Goal: Task Accomplishment & Management: Manage account settings

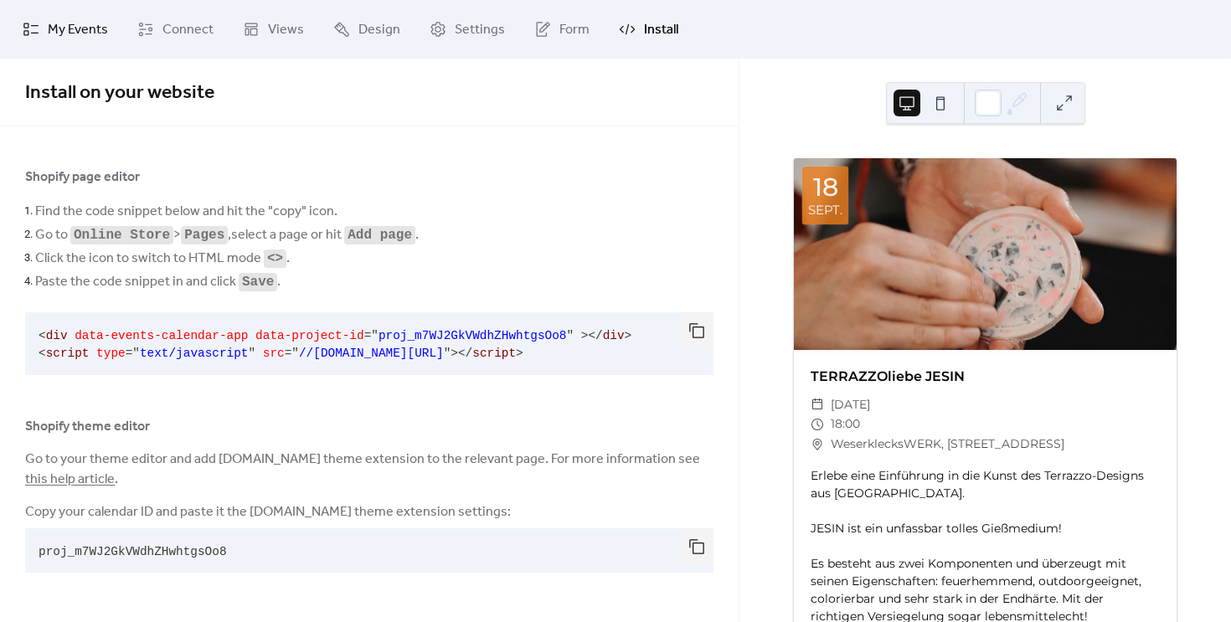
click at [67, 26] on span "My Events" at bounding box center [78, 30] width 60 height 20
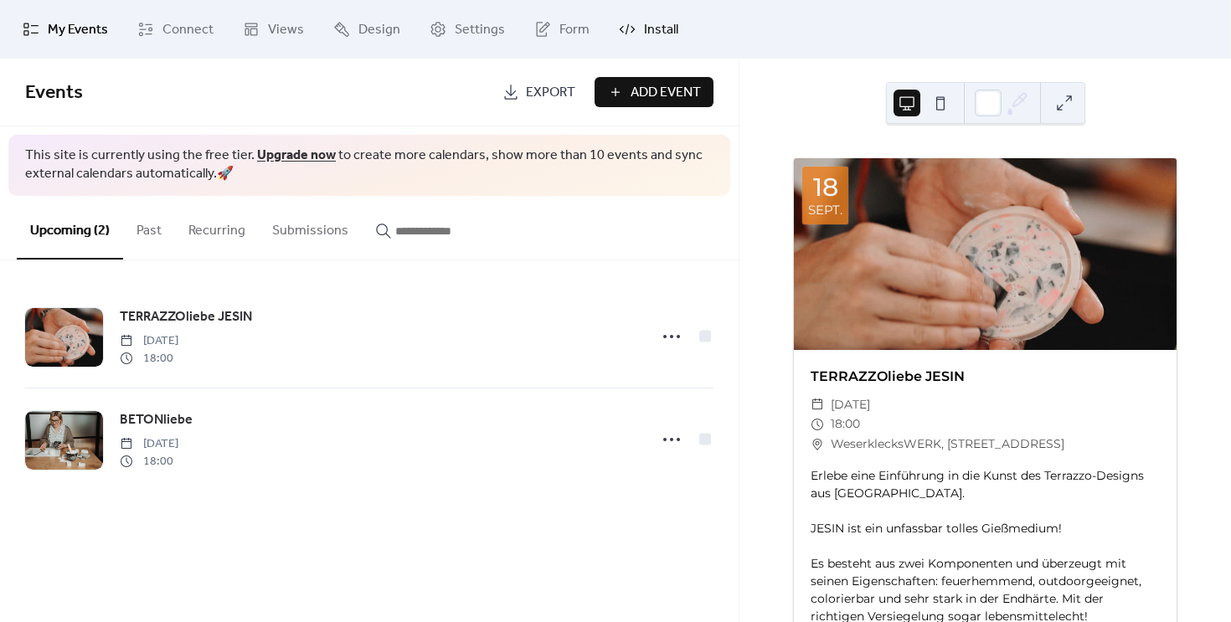
click at [656, 20] on span "Install" at bounding box center [661, 30] width 34 height 20
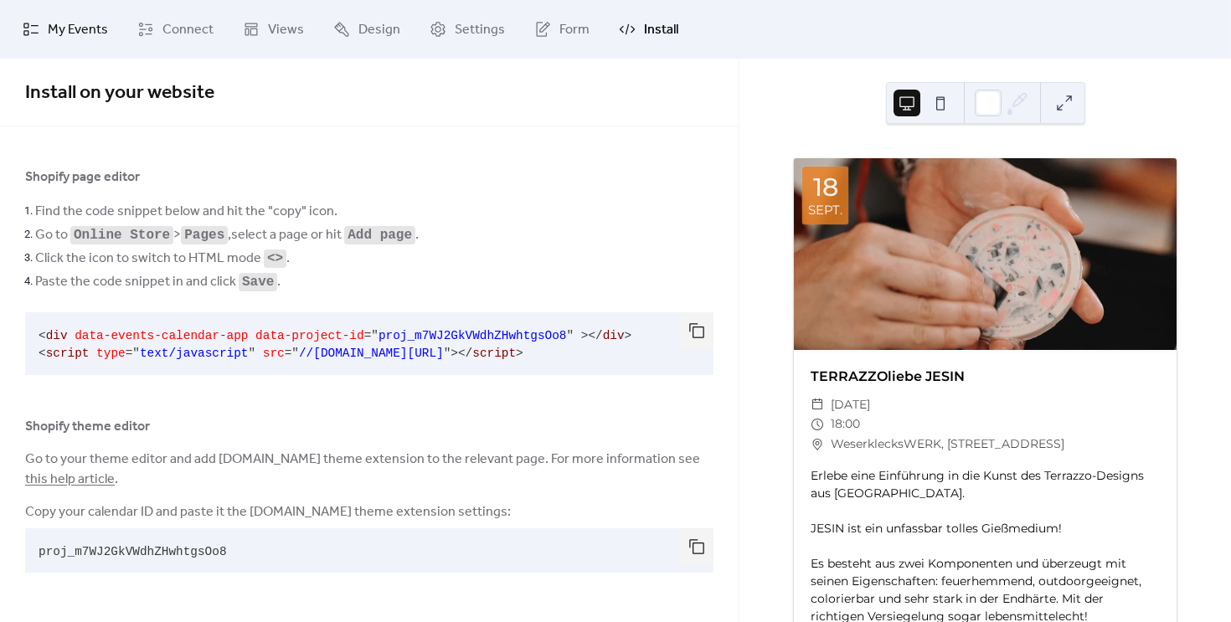
click at [75, 20] on span "My Events" at bounding box center [78, 30] width 60 height 20
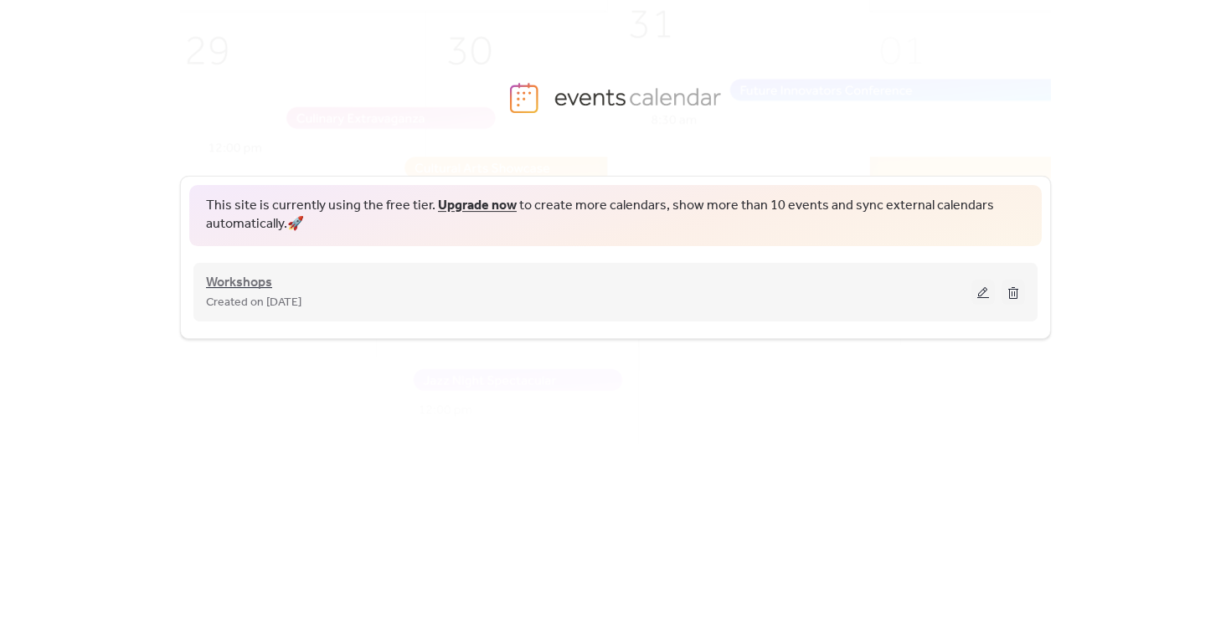
click at [267, 276] on span "Workshops" at bounding box center [239, 283] width 66 height 20
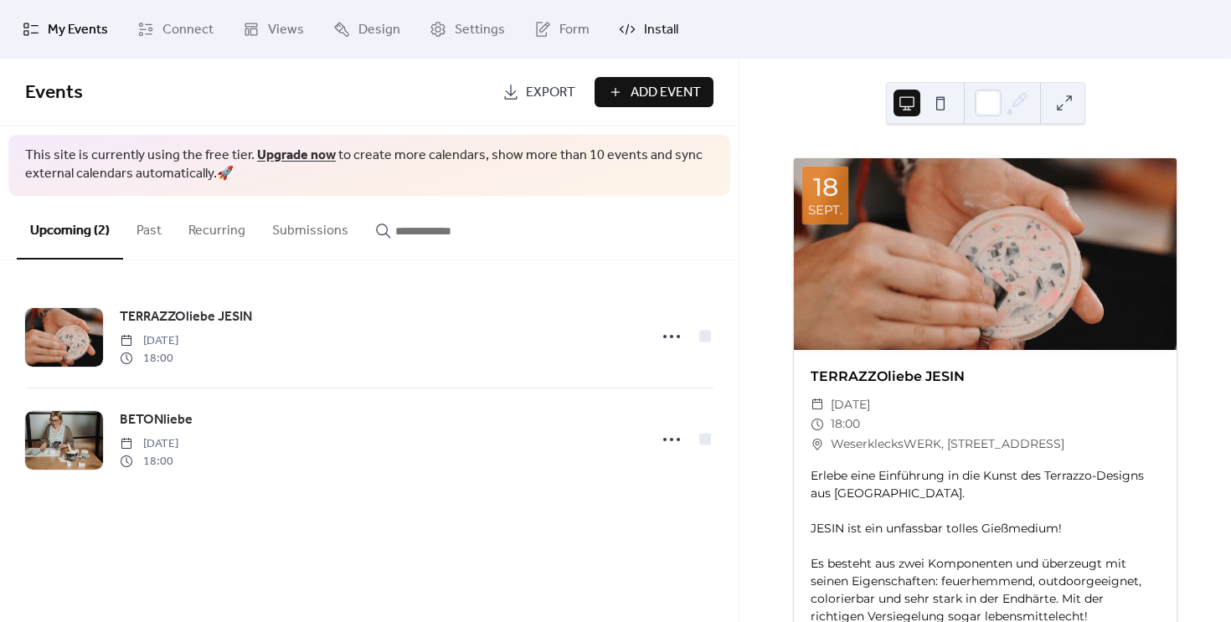
click at [609, 42] on link "Install" at bounding box center [648, 29] width 85 height 45
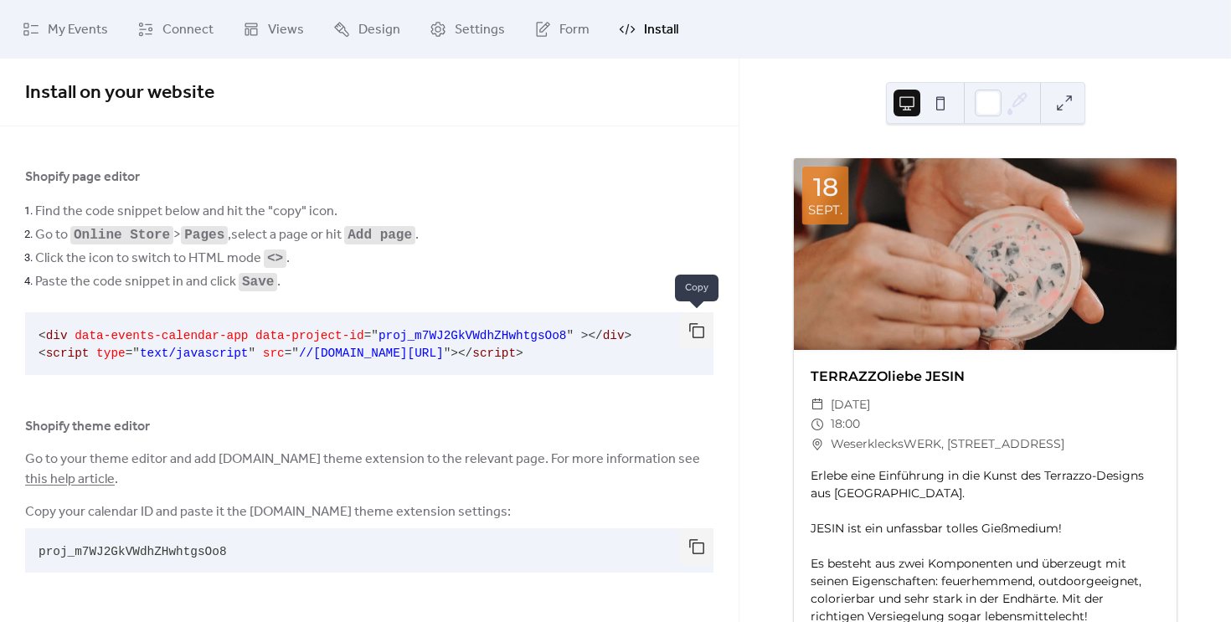
click at [698, 330] on button "button" at bounding box center [696, 330] width 33 height 37
click at [183, 45] on link "Connect" at bounding box center [175, 29] width 101 height 45
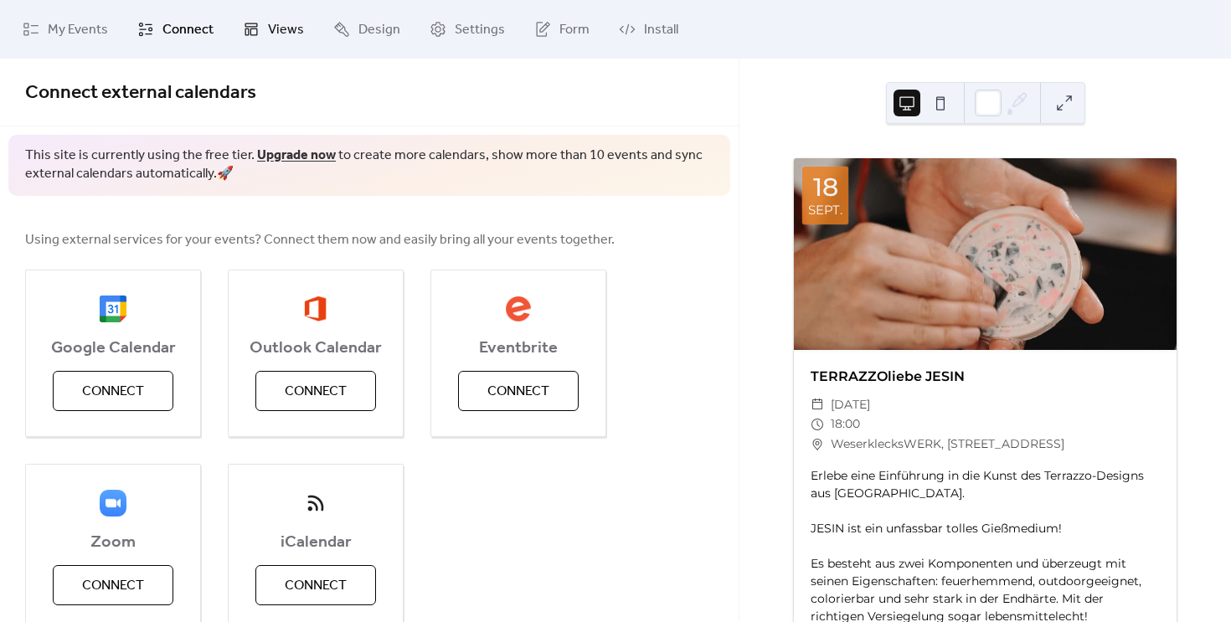
click at [270, 40] on span "Views" at bounding box center [286, 30] width 36 height 20
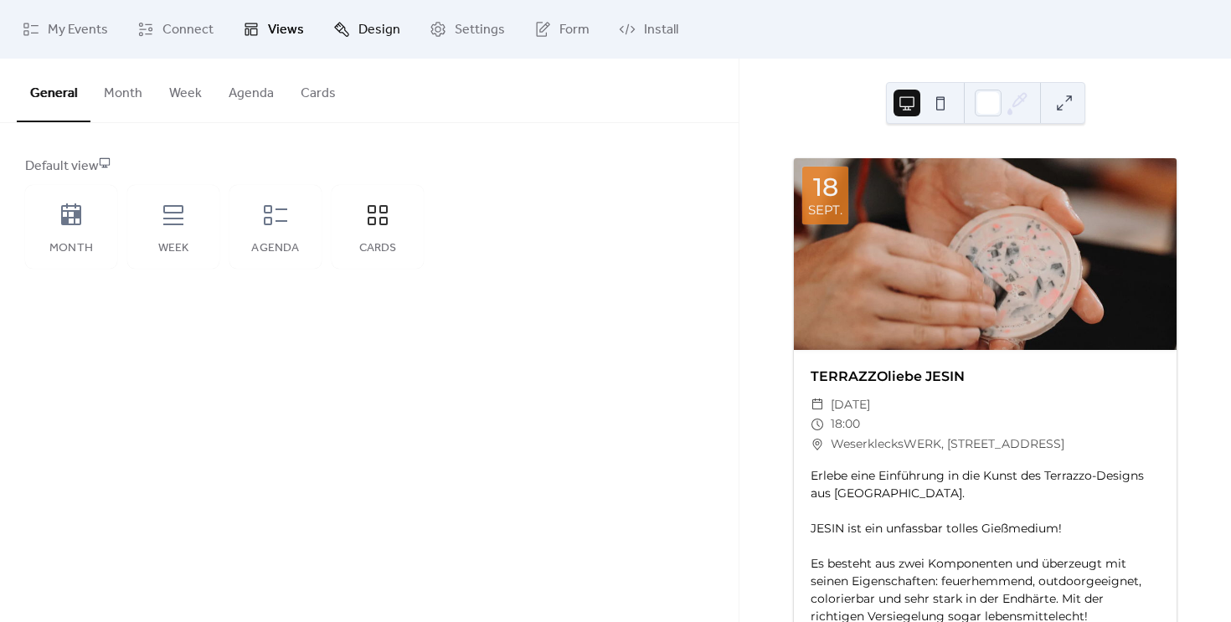
click at [358, 31] on span "Design" at bounding box center [379, 30] width 42 height 20
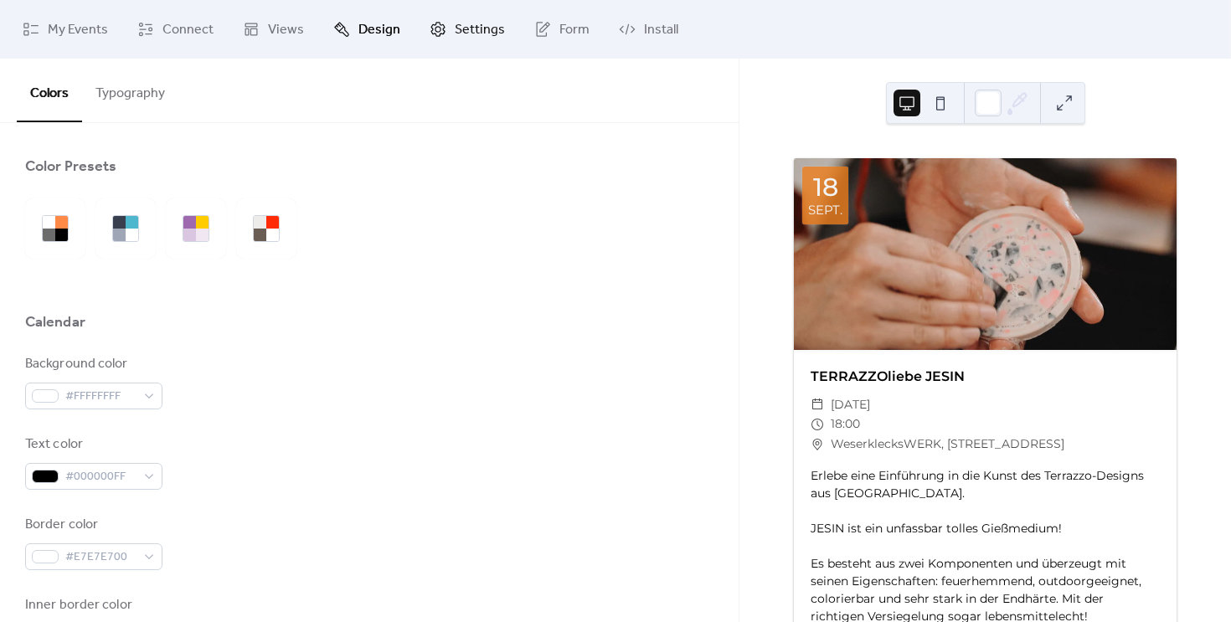
click at [471, 25] on span "Settings" at bounding box center [480, 30] width 50 height 20
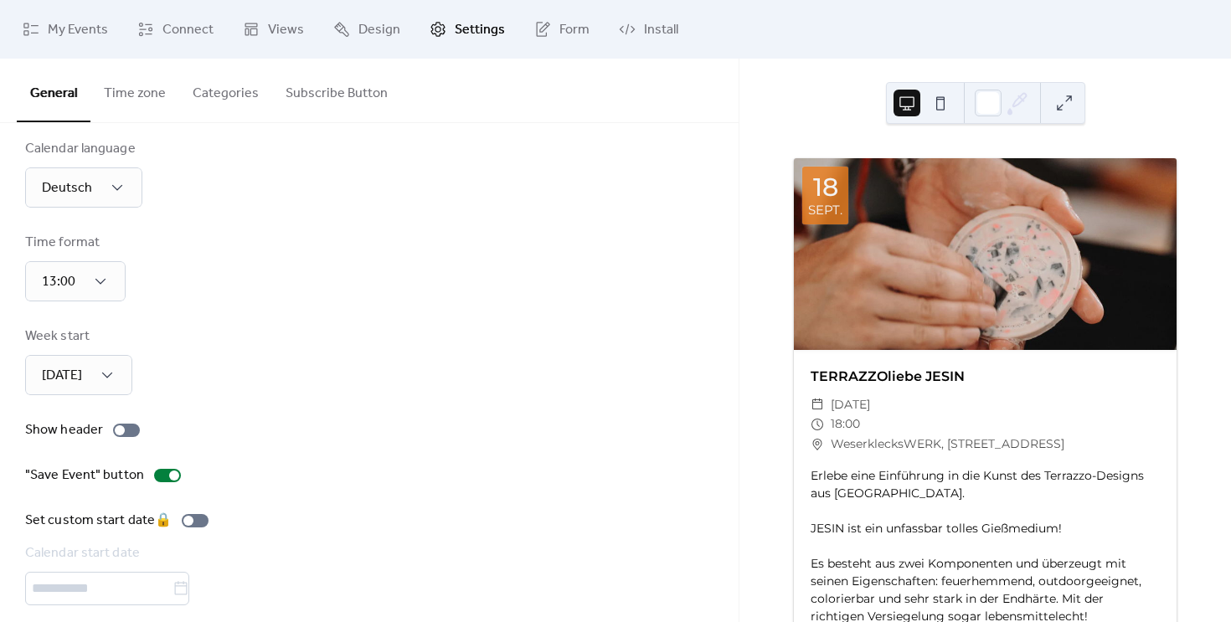
scroll to position [34, 0]
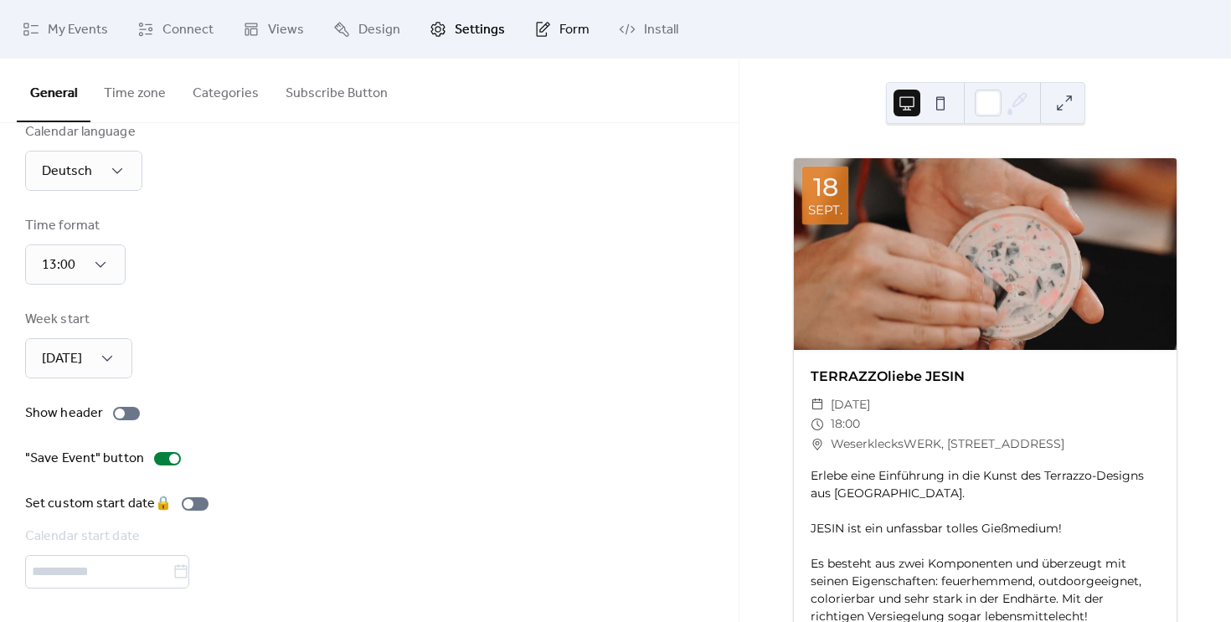
click at [537, 31] on icon at bounding box center [542, 29] width 11 height 15
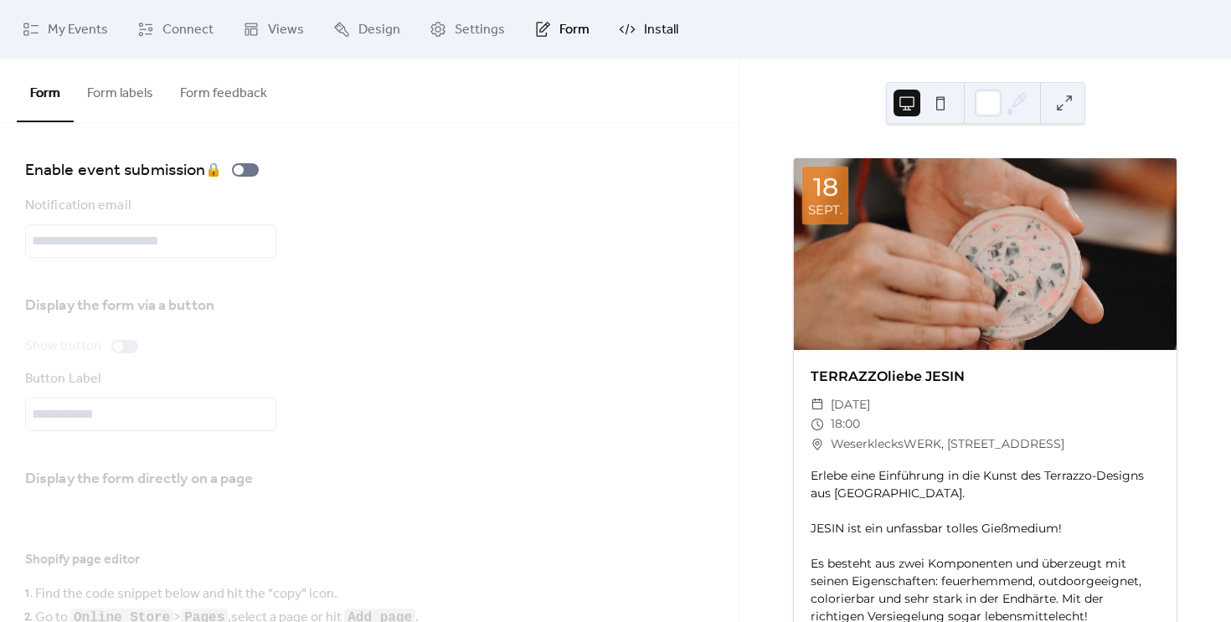
click at [623, 33] on icon at bounding box center [627, 29] width 17 height 17
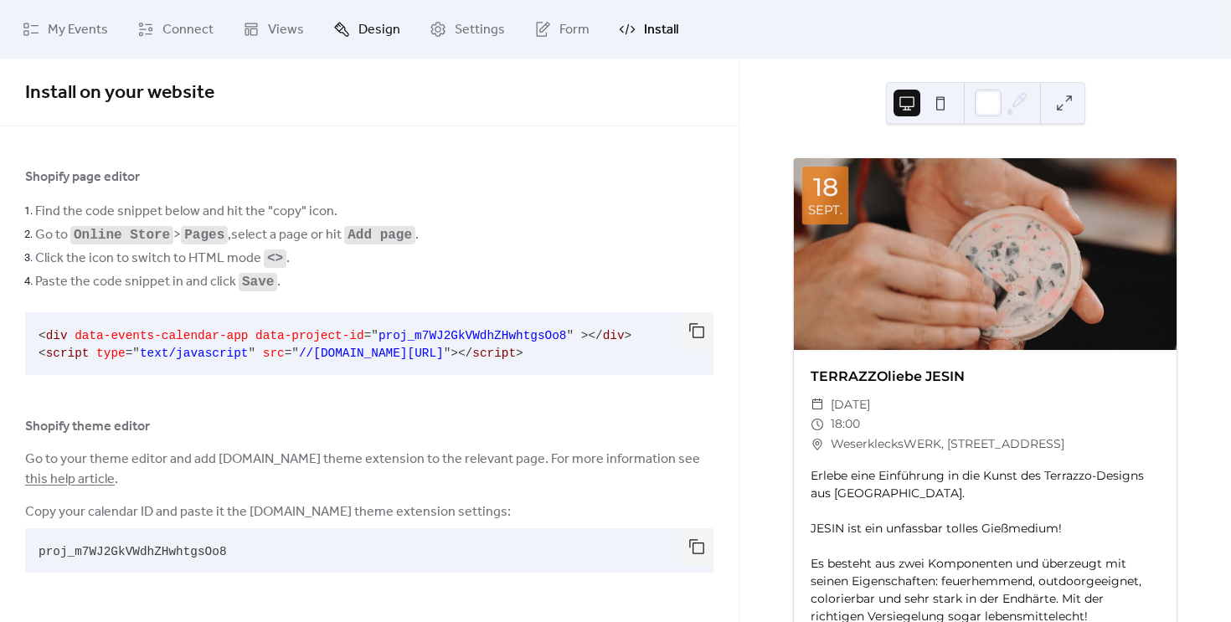
click at [351, 35] on link "Design" at bounding box center [367, 29] width 92 height 45
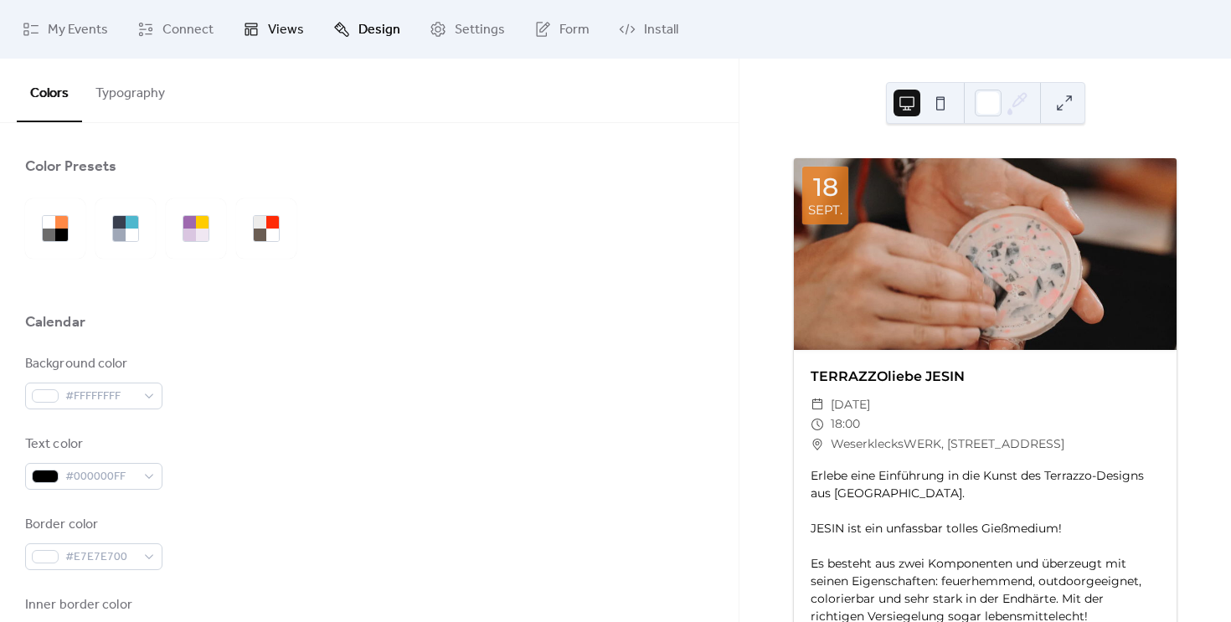
click at [268, 36] on span "Views" at bounding box center [286, 30] width 36 height 20
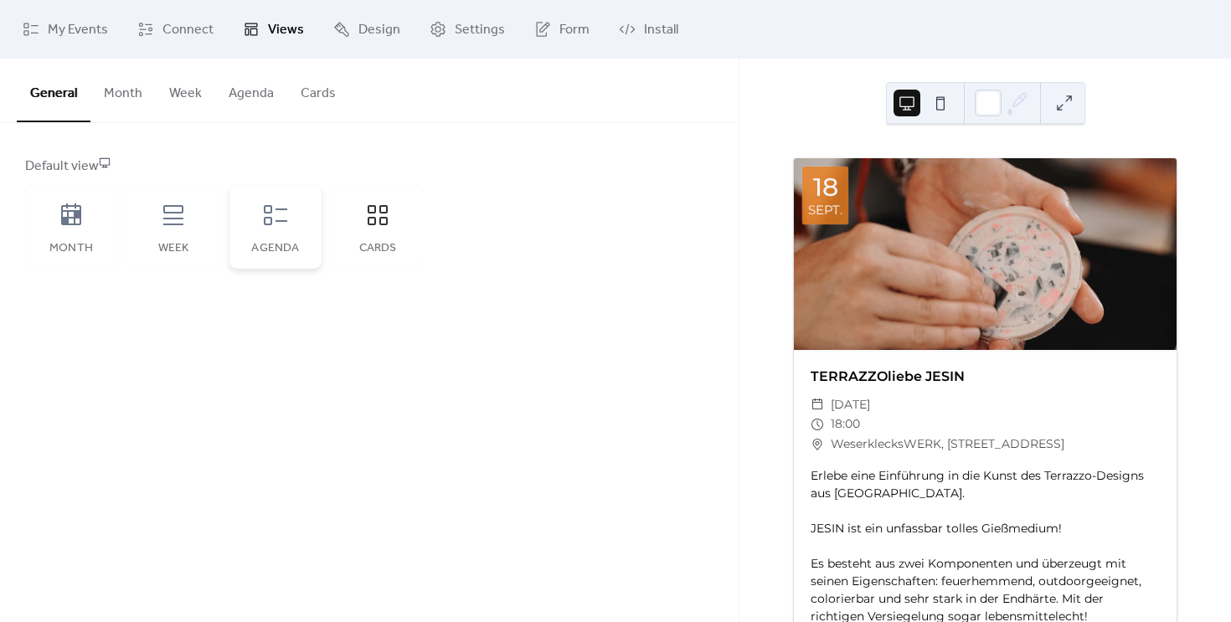
click at [271, 244] on div "Agenda" at bounding box center [275, 248] width 59 height 13
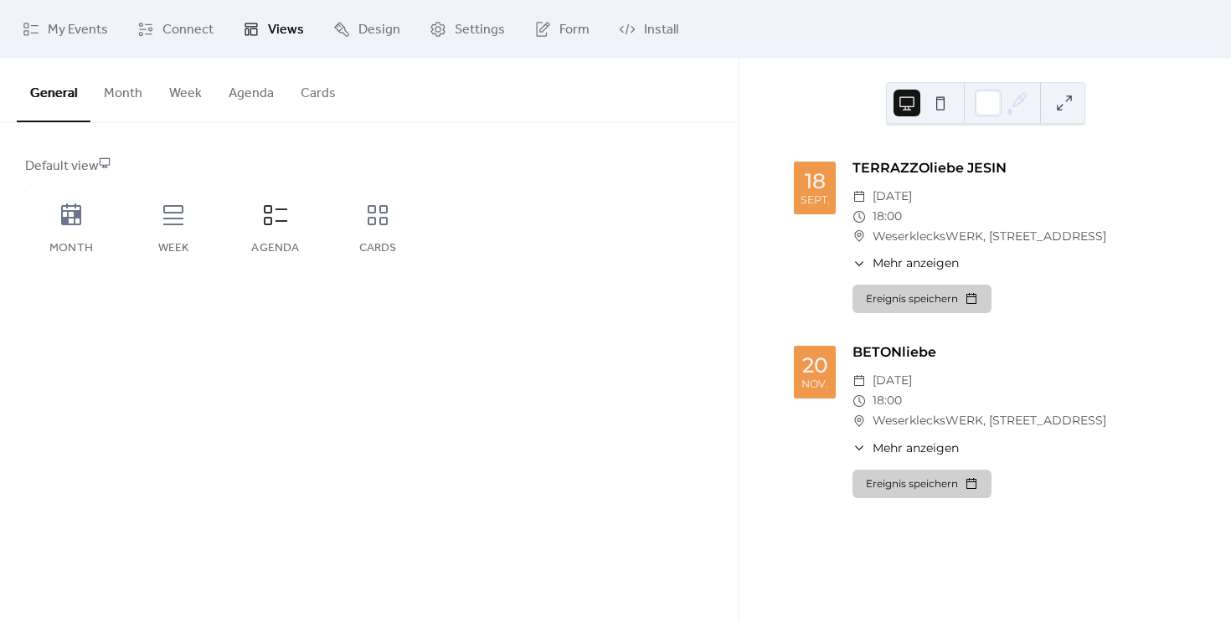
click at [247, 95] on button "Agenda" at bounding box center [251, 90] width 72 height 62
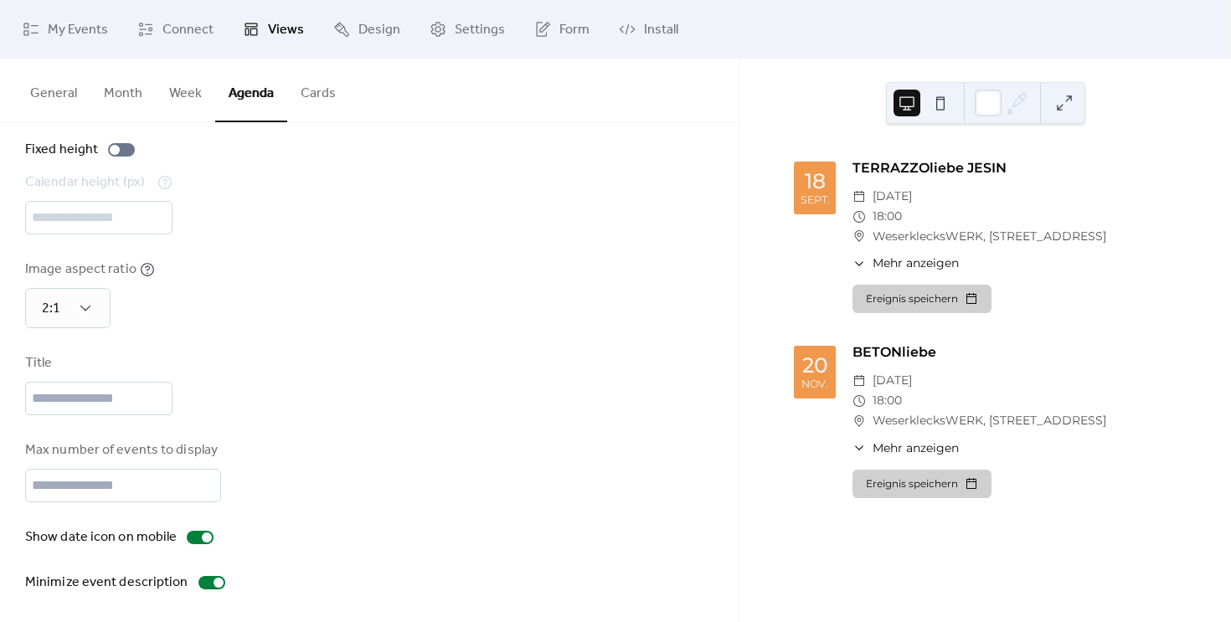
scroll to position [85, 0]
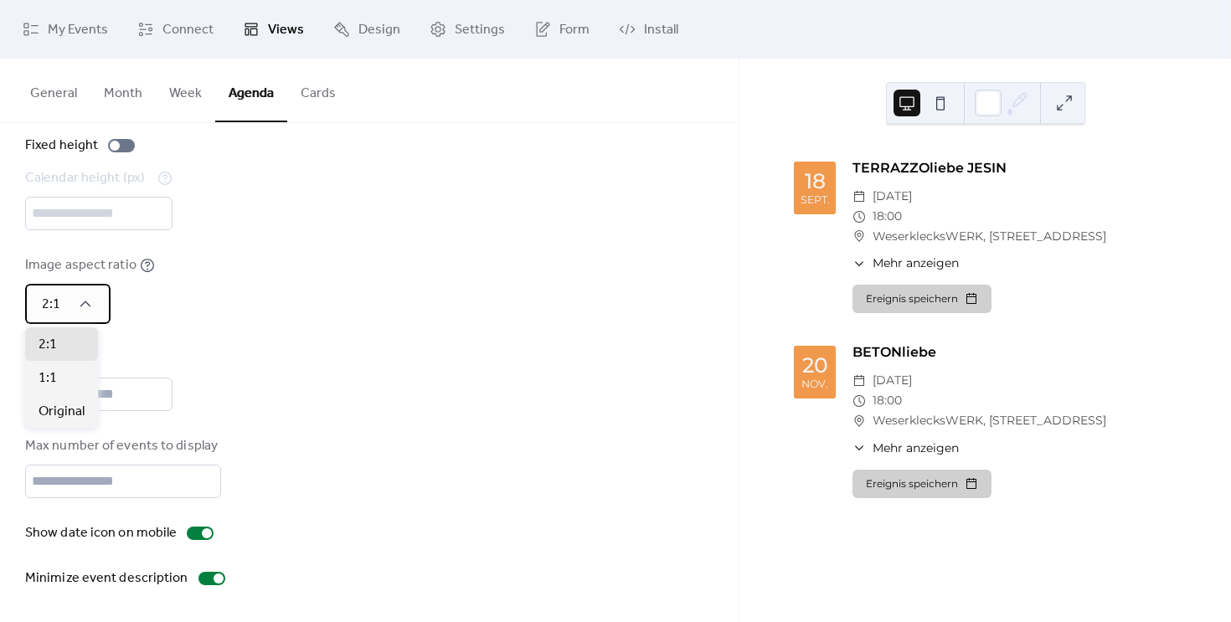
click at [65, 311] on div "2:1" at bounding box center [67, 304] width 85 height 40
click at [67, 357] on div "2:1" at bounding box center [61, 343] width 73 height 33
click at [199, 103] on button "Week" at bounding box center [185, 90] width 59 height 62
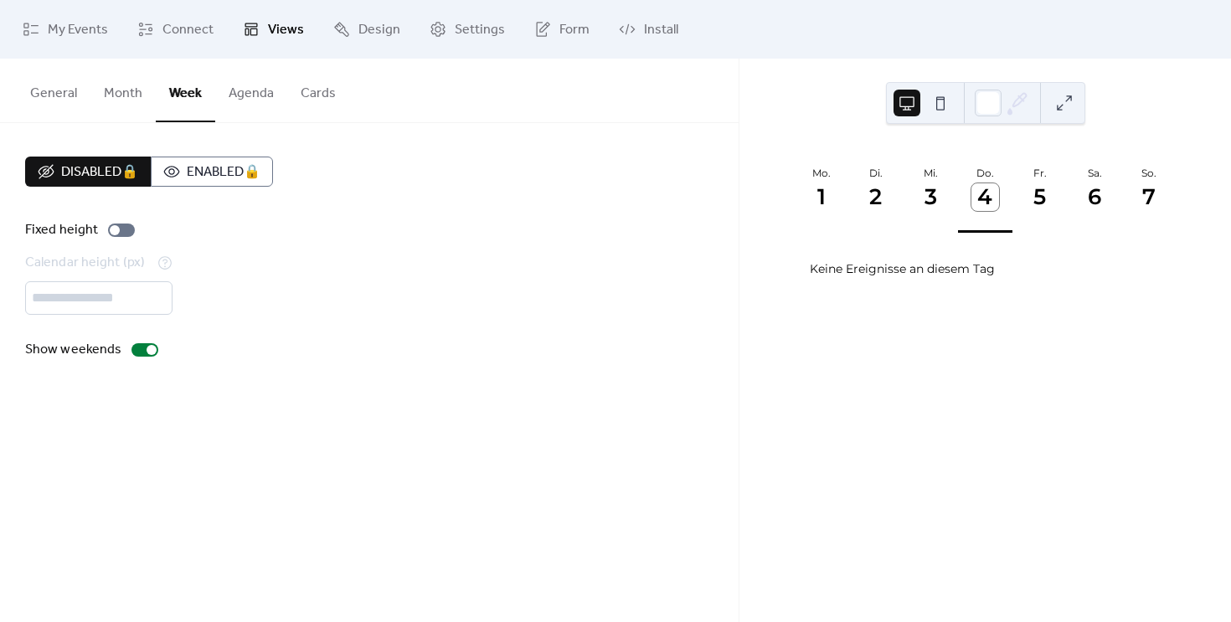
click at [129, 103] on button "Month" at bounding box center [122, 90] width 65 height 62
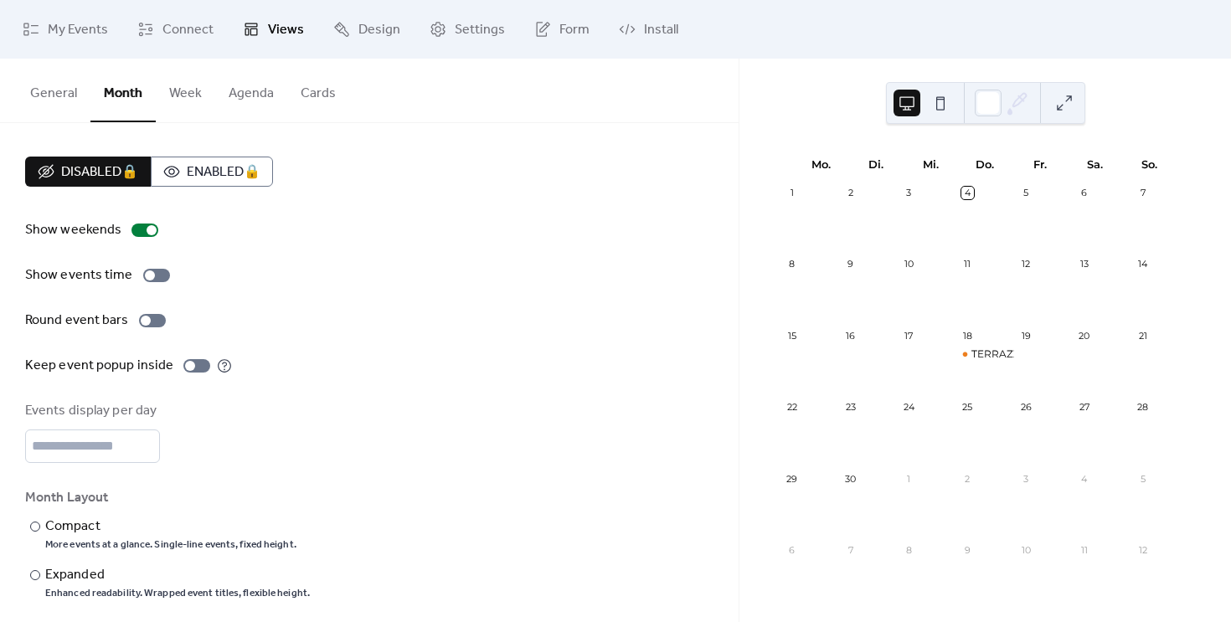
click at [255, 104] on button "Agenda" at bounding box center [251, 90] width 72 height 62
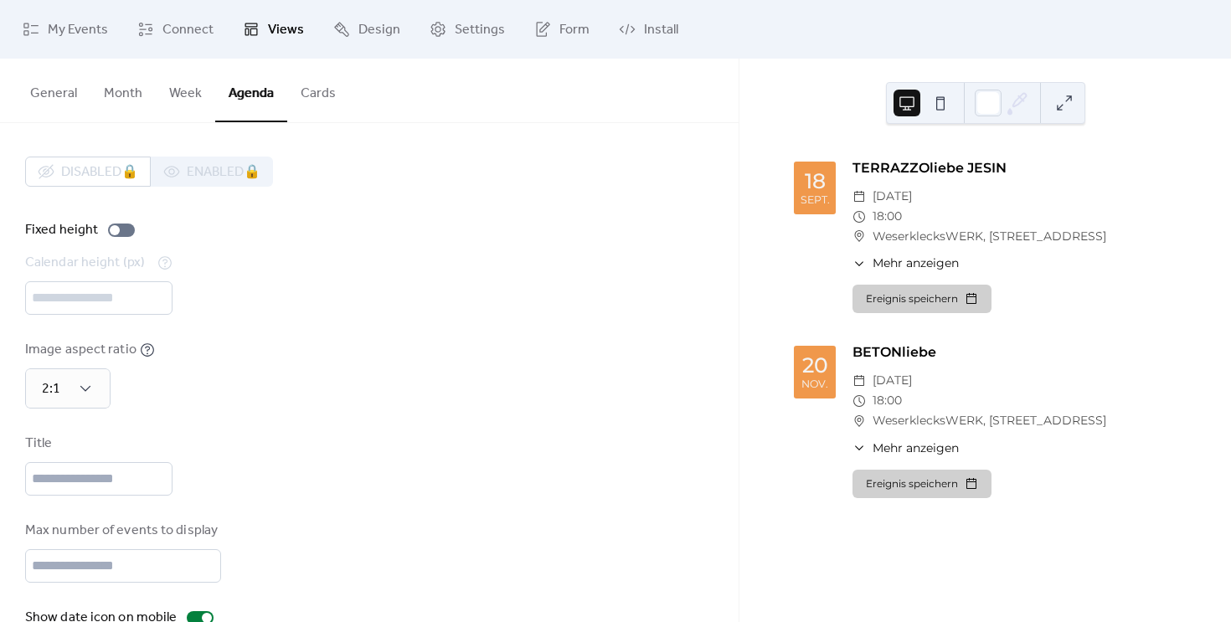
click at [338, 100] on button "Cards" at bounding box center [318, 90] width 62 height 62
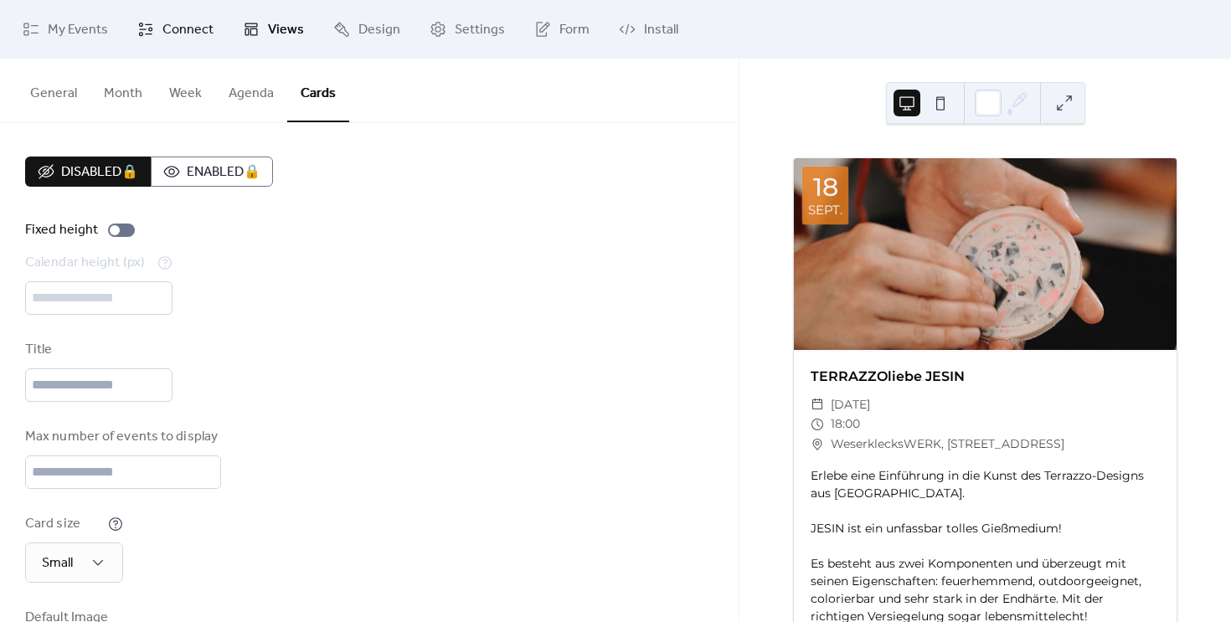
click at [211, 35] on link "Connect" at bounding box center [175, 29] width 101 height 45
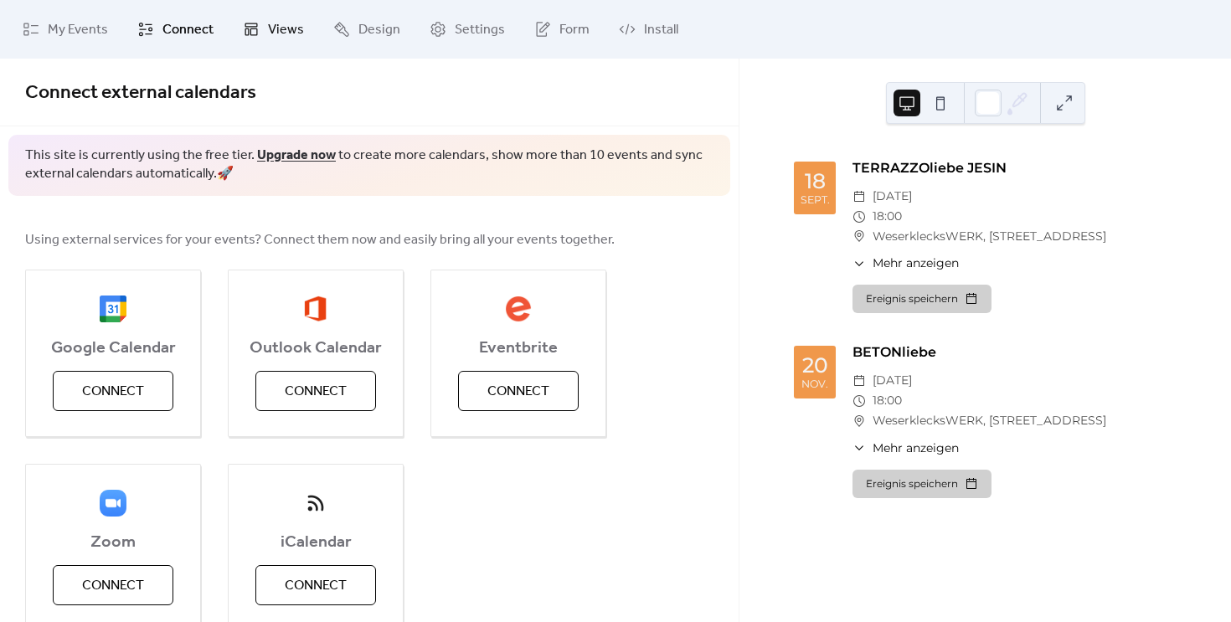
click at [251, 33] on icon at bounding box center [251, 29] width 17 height 17
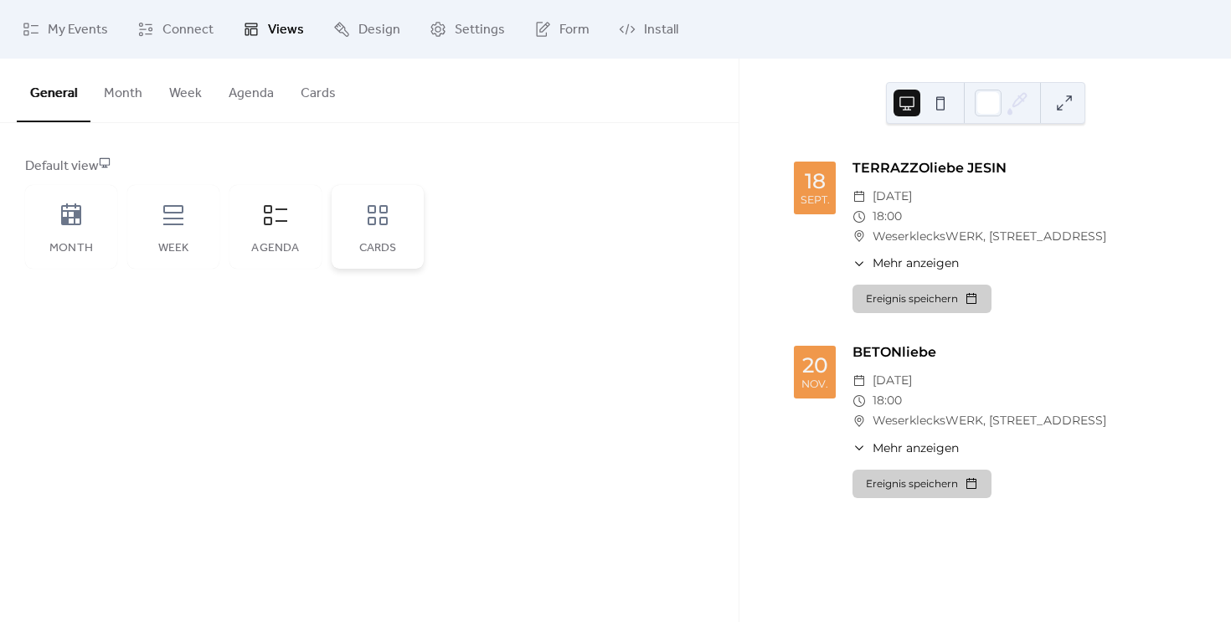
click at [342, 204] on div "Cards" at bounding box center [378, 227] width 92 height 84
click at [494, 194] on div "Default view Month Week Agenda Cards" at bounding box center [369, 213] width 688 height 112
click at [287, 224] on icon at bounding box center [275, 215] width 27 height 27
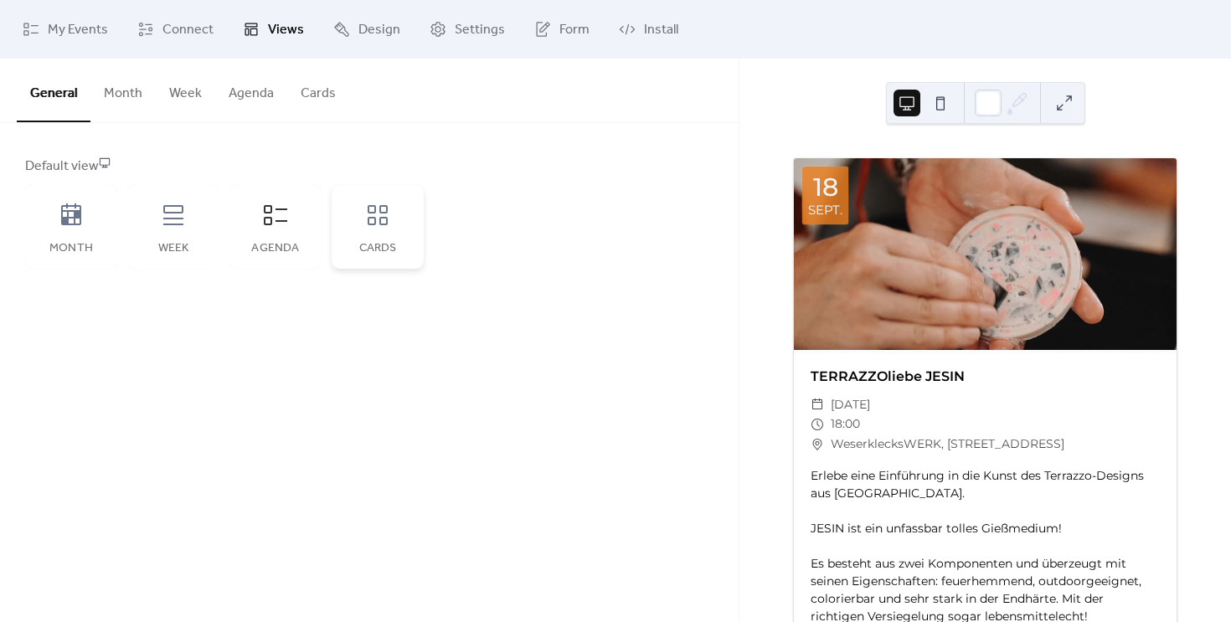
click at [342, 219] on div "Cards" at bounding box center [378, 227] width 92 height 84
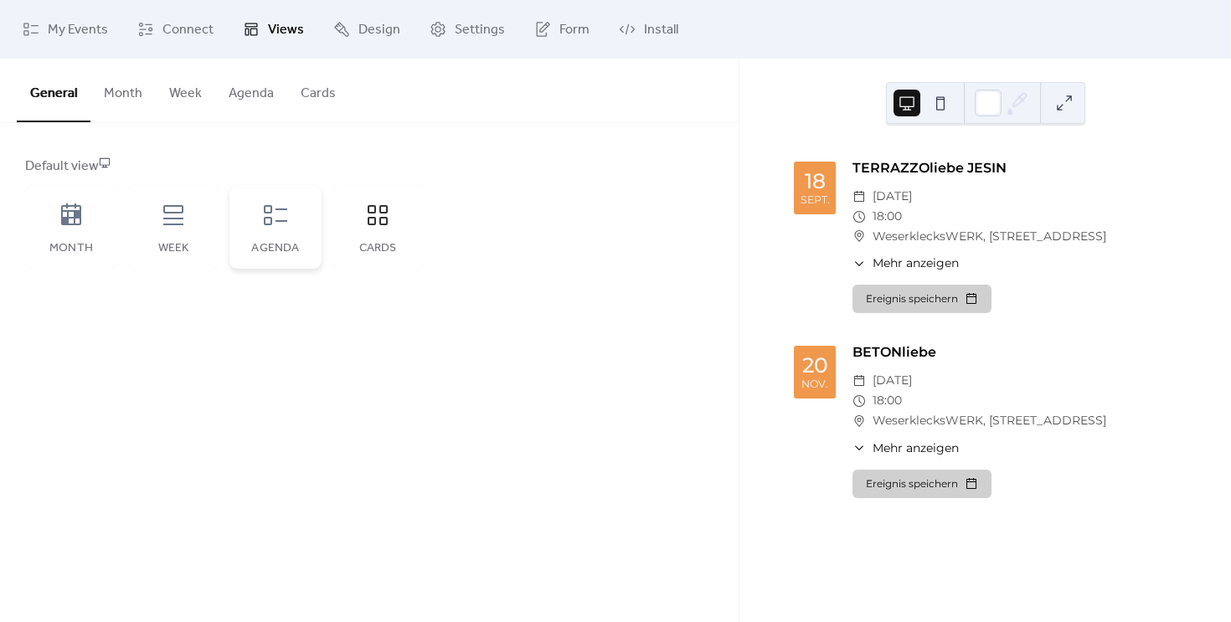
click at [280, 224] on icon at bounding box center [275, 215] width 27 height 27
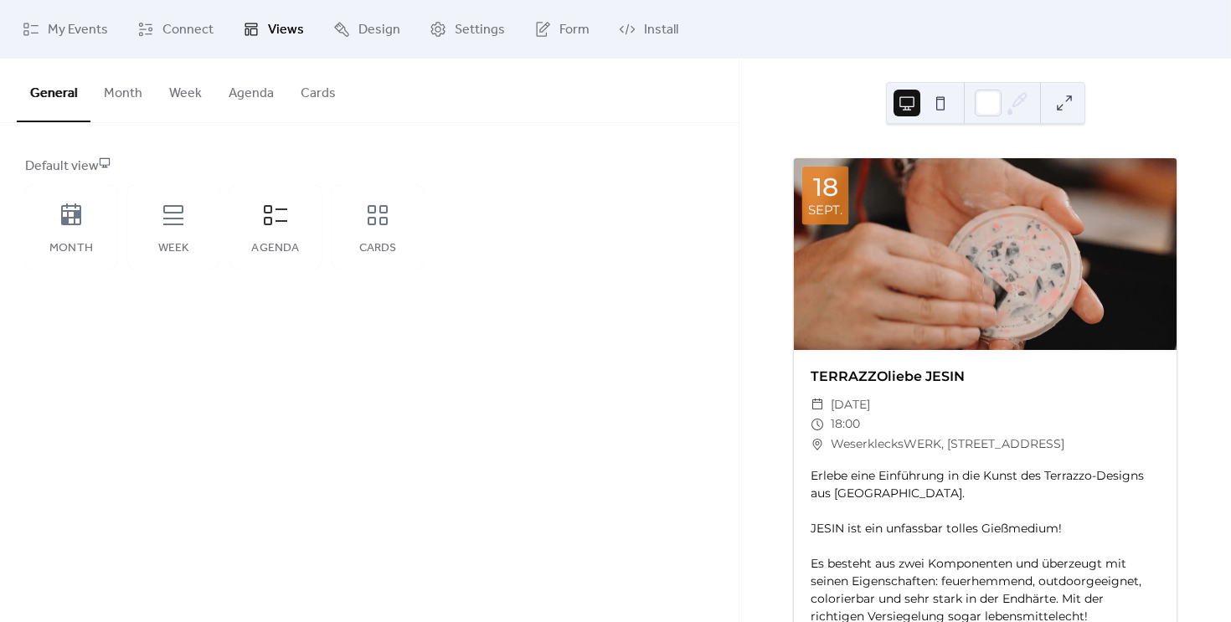
click at [512, 203] on div "Default view Month Week Agenda Cards" at bounding box center [369, 213] width 688 height 112
click at [357, 207] on div "Cards" at bounding box center [378, 227] width 92 height 84
